Goal: Information Seeking & Learning: Learn about a topic

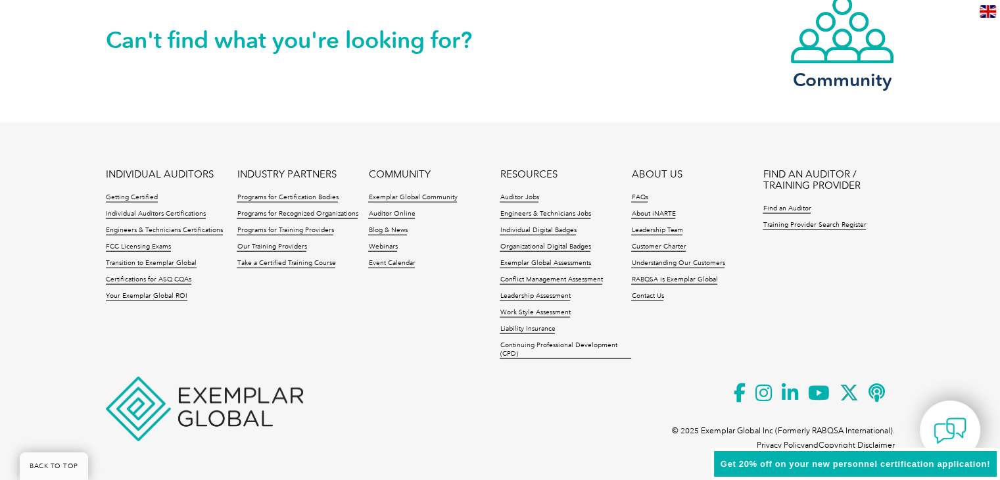
scroll to position [3121, 0]
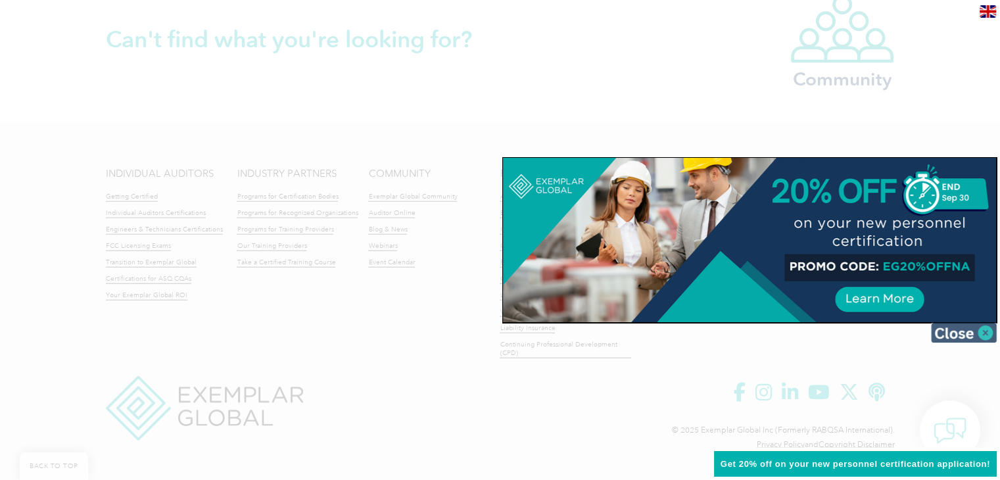
click at [964, 333] on img at bounding box center [964, 333] width 66 height 20
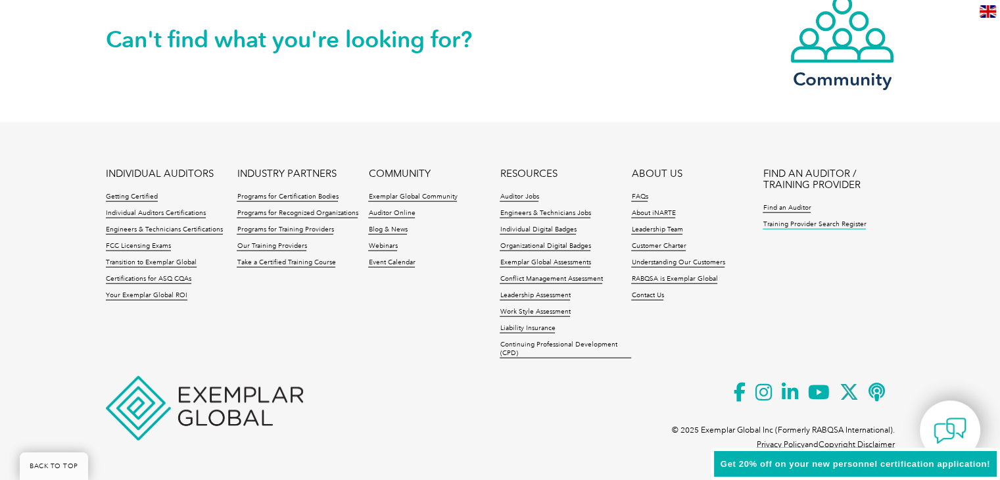
click at [803, 227] on link "Training Provider Search Register" at bounding box center [813, 224] width 103 height 9
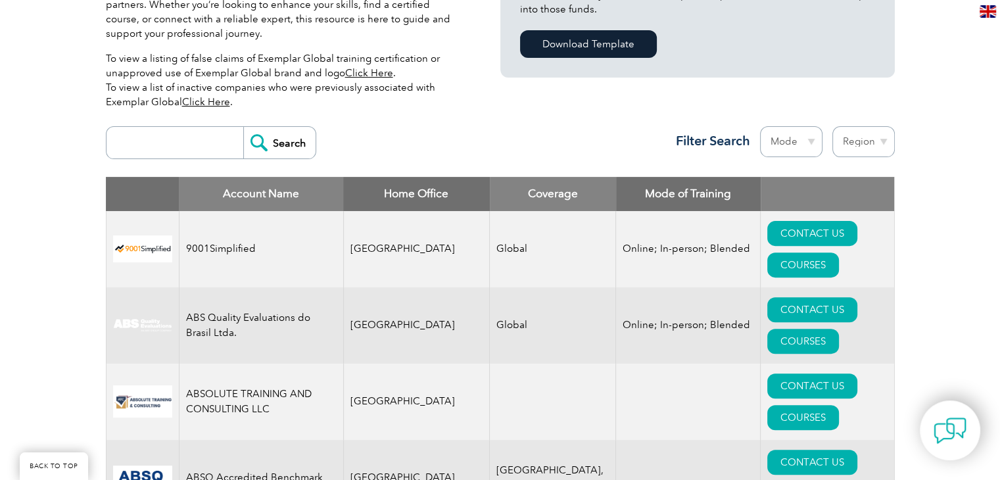
scroll to position [394, 0]
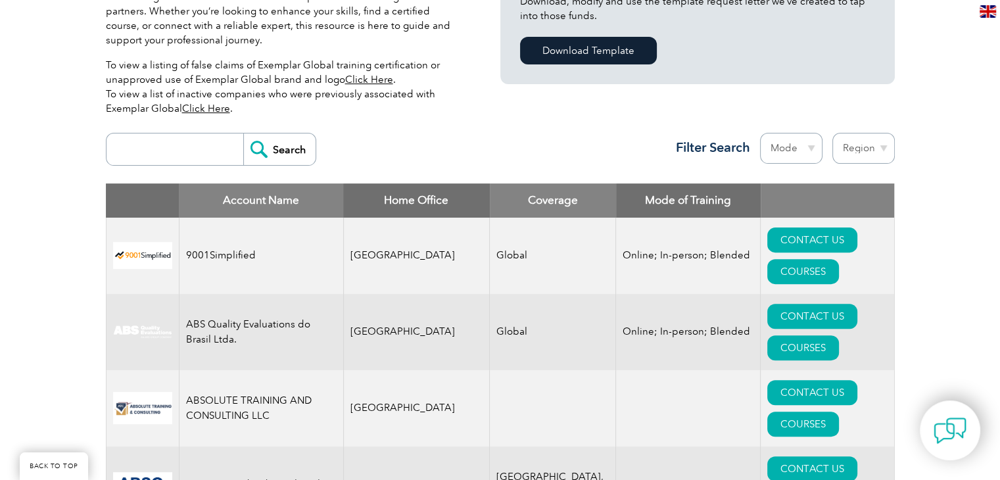
click at [873, 137] on select "Region [GEOGRAPHIC_DATA] [GEOGRAPHIC_DATA] [GEOGRAPHIC_DATA] [GEOGRAPHIC_DATA] …" at bounding box center [863, 148] width 62 height 31
select select "[GEOGRAPHIC_DATA]"
click at [832, 133] on select "Region [GEOGRAPHIC_DATA] [GEOGRAPHIC_DATA] [GEOGRAPHIC_DATA] [GEOGRAPHIC_DATA] …" at bounding box center [863, 148] width 62 height 31
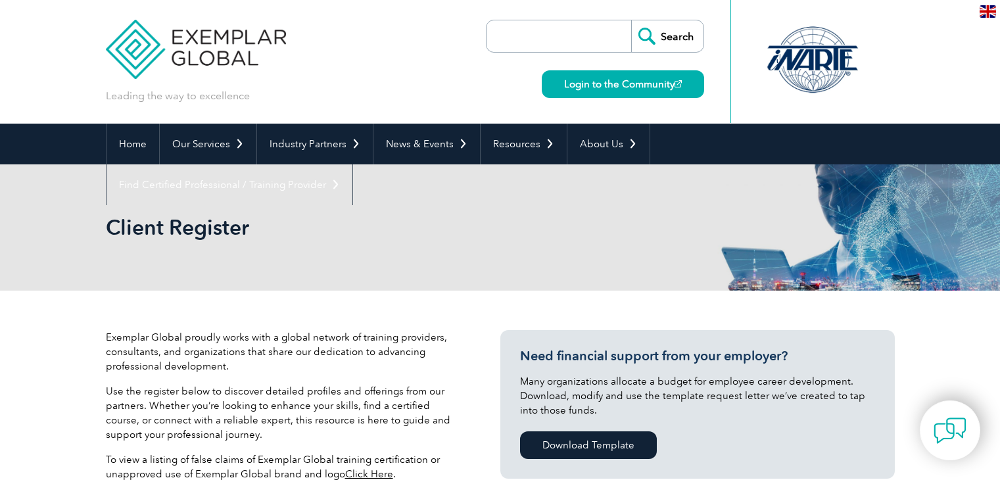
select select "[GEOGRAPHIC_DATA]"
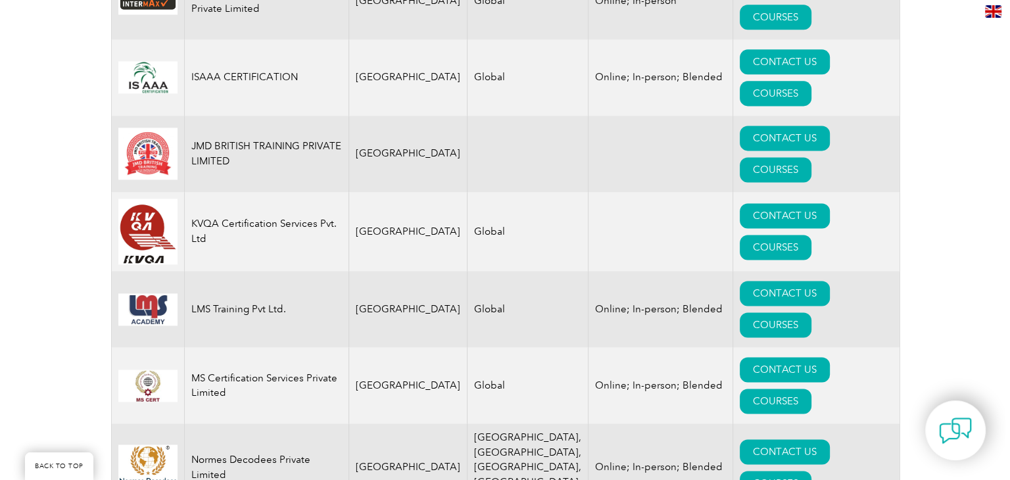
scroll to position [1840, 0]
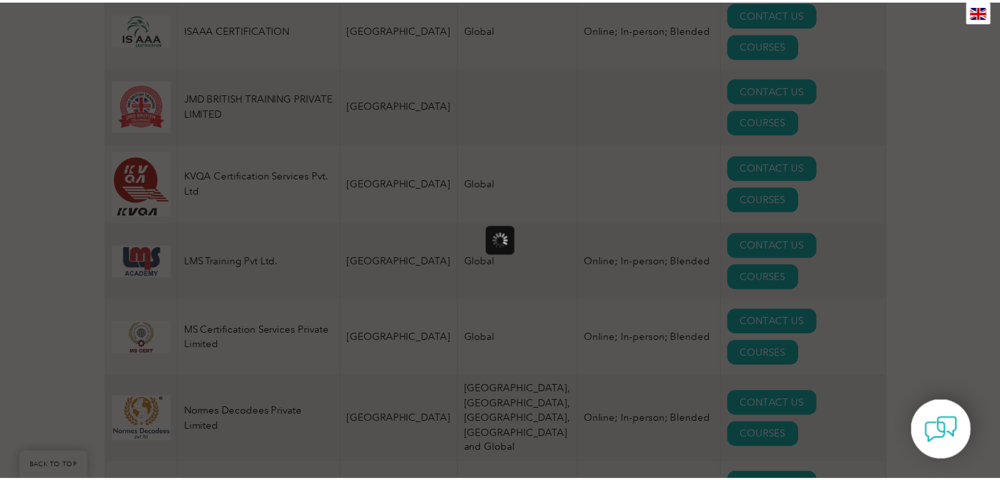
scroll to position [0, 0]
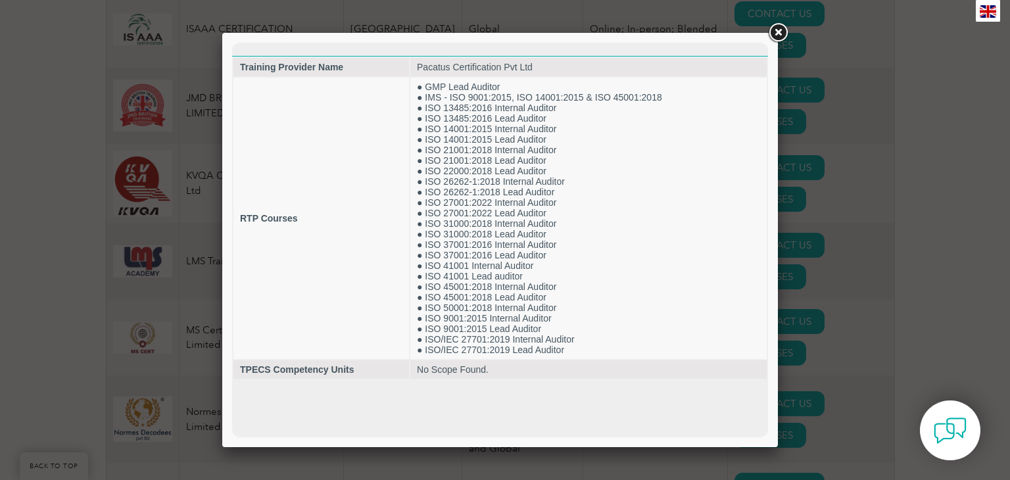
click at [783, 26] on link at bounding box center [778, 33] width 24 height 24
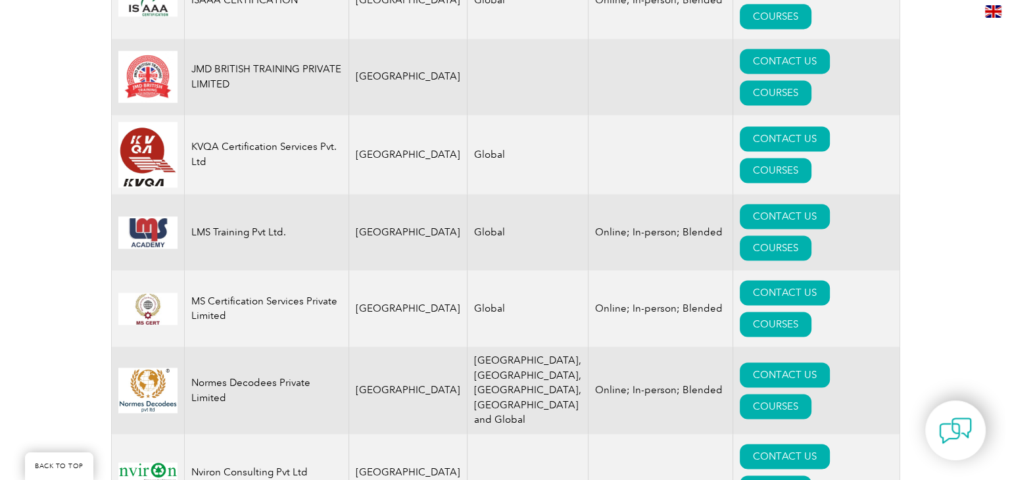
scroll to position [1906, 0]
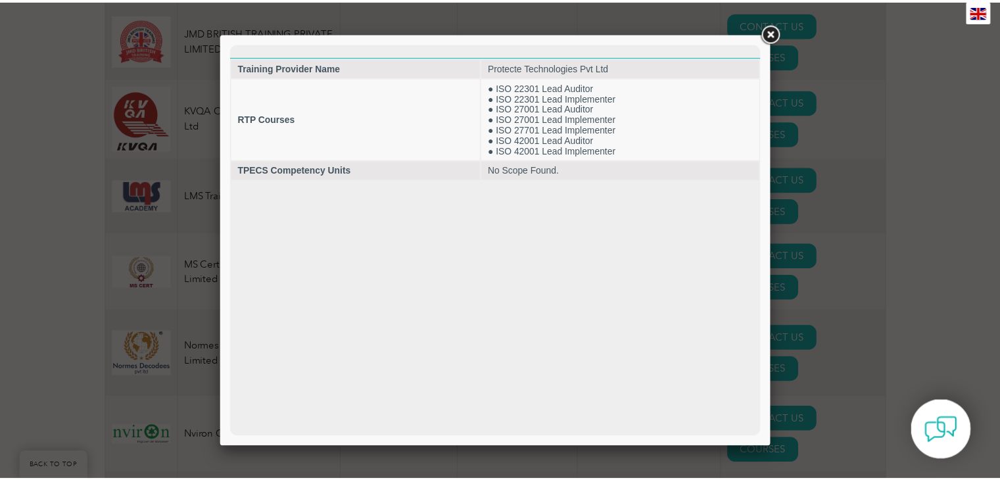
scroll to position [0, 0]
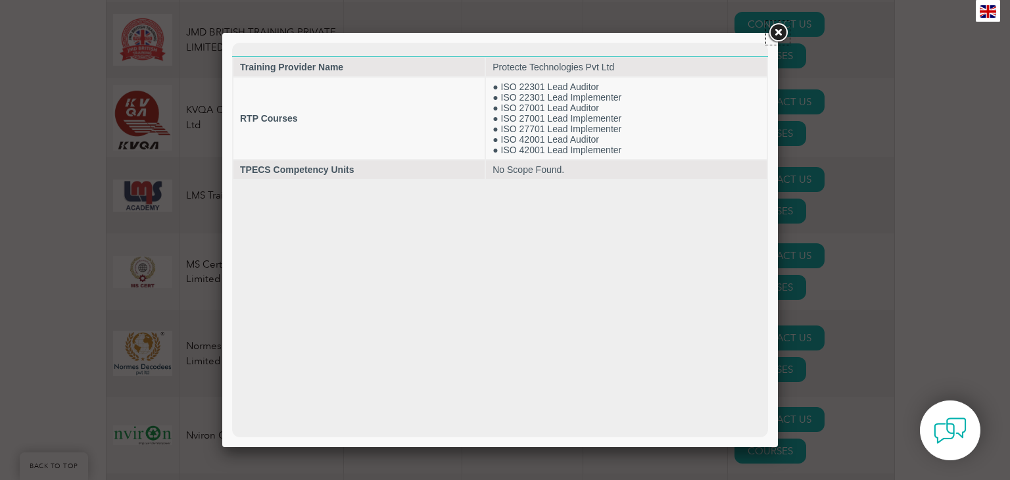
drag, startPoint x: 778, startPoint y: 35, endPoint x: 764, endPoint y: 12, distance: 26.6
click at [778, 34] on link at bounding box center [778, 33] width 24 height 24
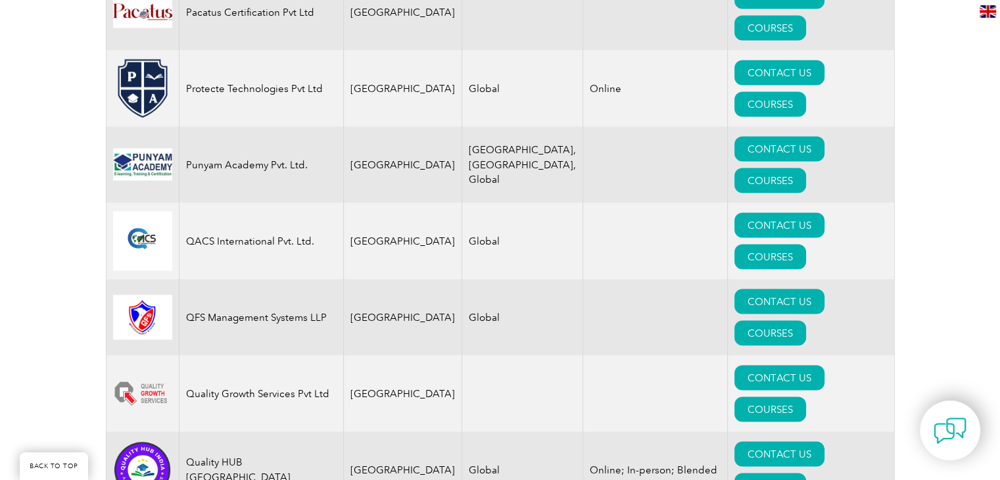
scroll to position [2555, 0]
